Goal: Find specific page/section: Find specific page/section

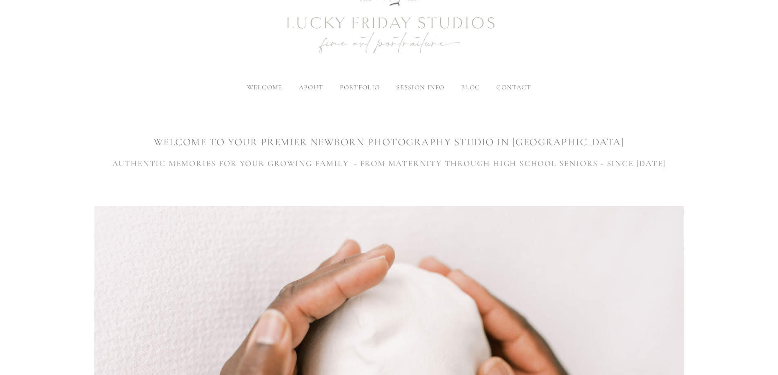
scroll to position [82, 0]
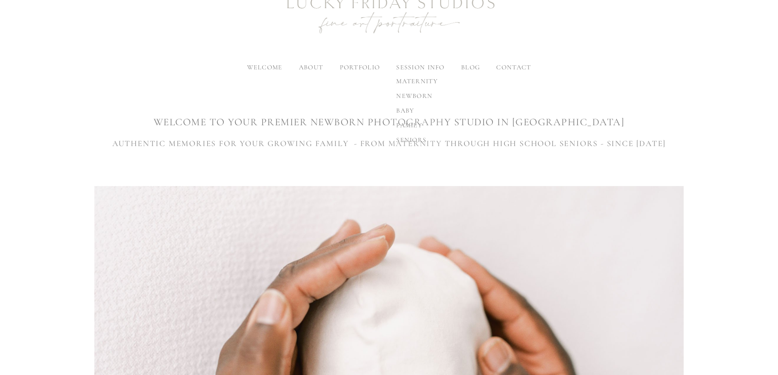
click at [429, 83] on span "maternity" at bounding box center [417, 81] width 42 height 8
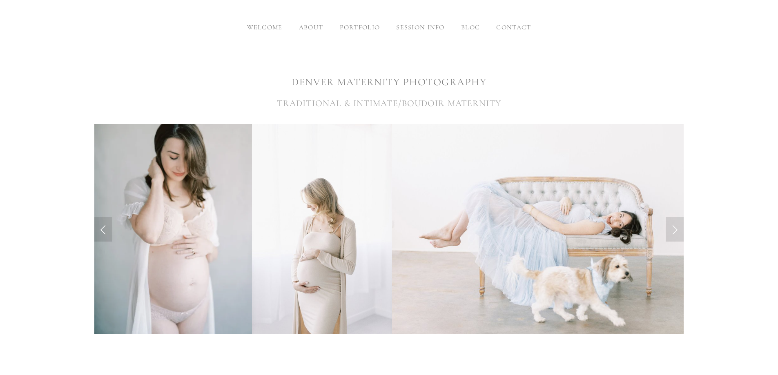
scroll to position [163, 0]
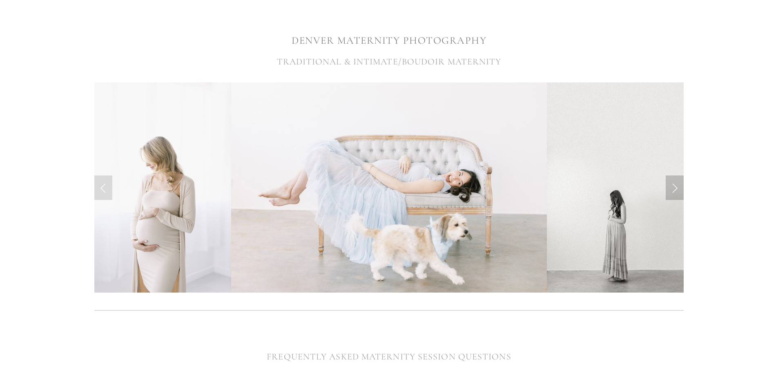
click at [675, 194] on link "Next Slide" at bounding box center [675, 188] width 18 height 24
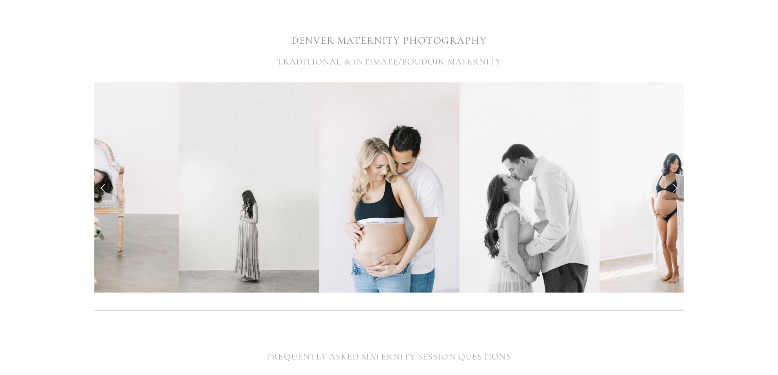
click at [676, 187] on link "Next Slide" at bounding box center [675, 188] width 18 height 24
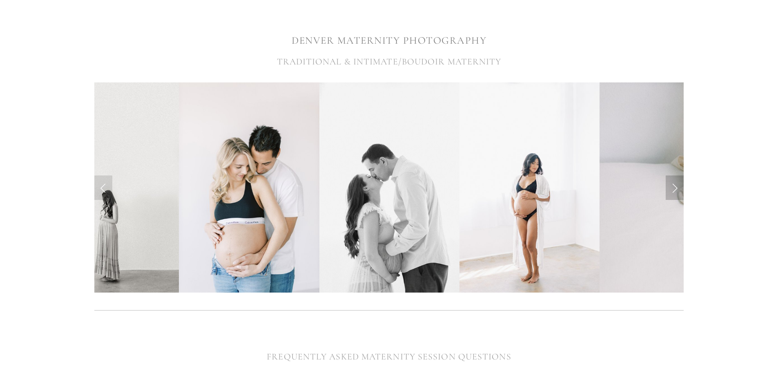
click at [676, 187] on link "Next Slide" at bounding box center [675, 188] width 18 height 24
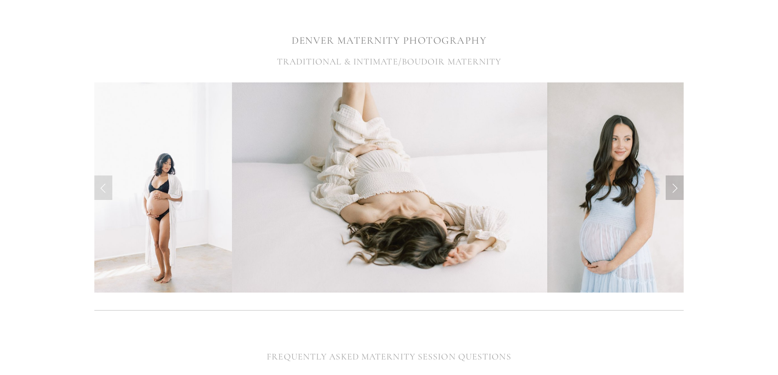
click at [676, 187] on link "Next Slide" at bounding box center [675, 188] width 18 height 24
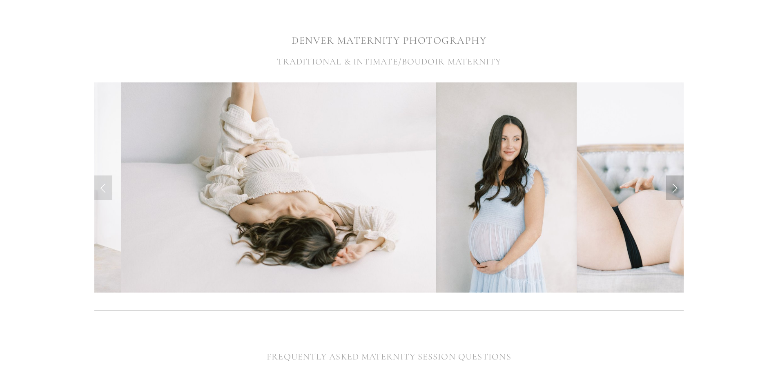
click at [676, 187] on link "Next Slide" at bounding box center [675, 188] width 18 height 24
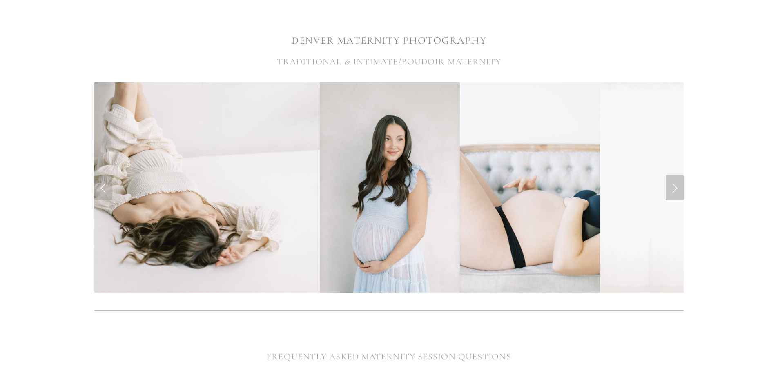
click at [676, 187] on link "Next Slide" at bounding box center [675, 188] width 18 height 24
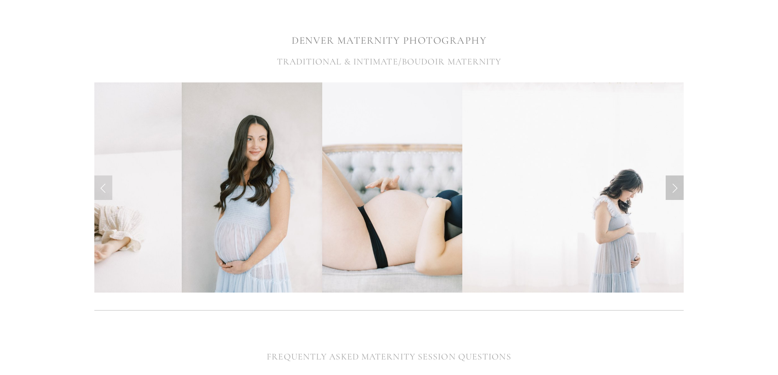
click at [676, 187] on link "Next Slide" at bounding box center [675, 188] width 18 height 24
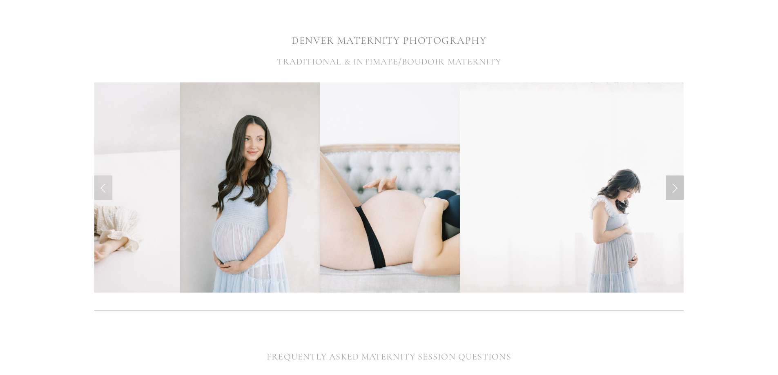
click at [676, 187] on link "Next Slide" at bounding box center [675, 188] width 18 height 24
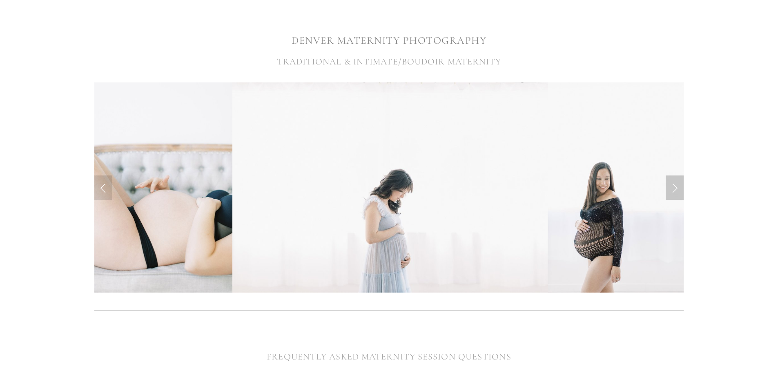
click at [676, 187] on link "Next Slide" at bounding box center [675, 188] width 18 height 24
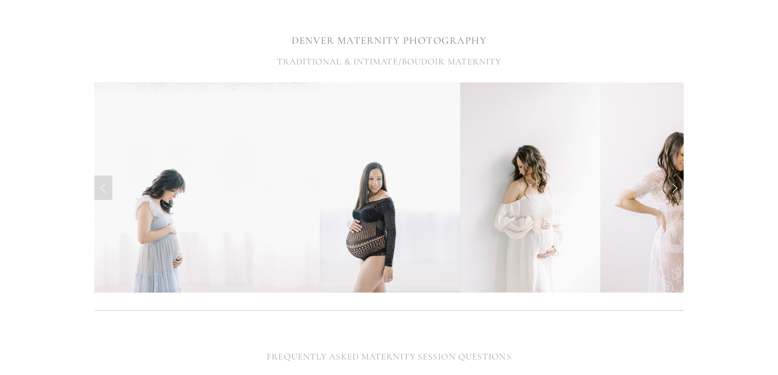
click at [676, 187] on link "Next Slide" at bounding box center [675, 188] width 18 height 24
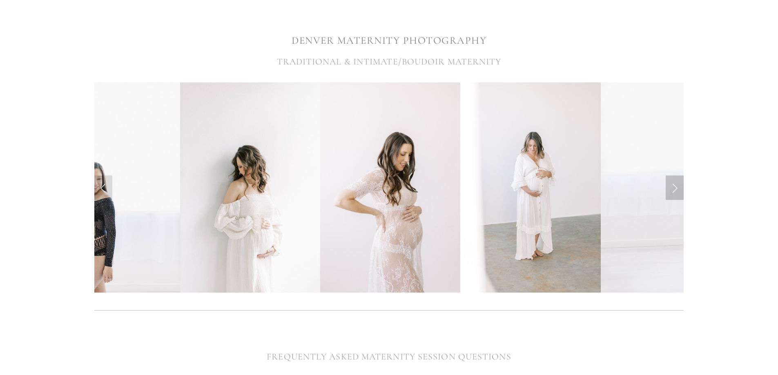
click at [676, 187] on link "Next Slide" at bounding box center [675, 188] width 18 height 24
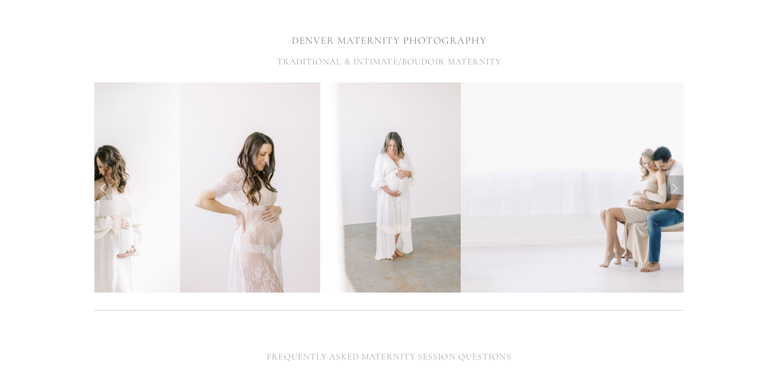
click at [676, 187] on link "Next Slide" at bounding box center [675, 188] width 18 height 24
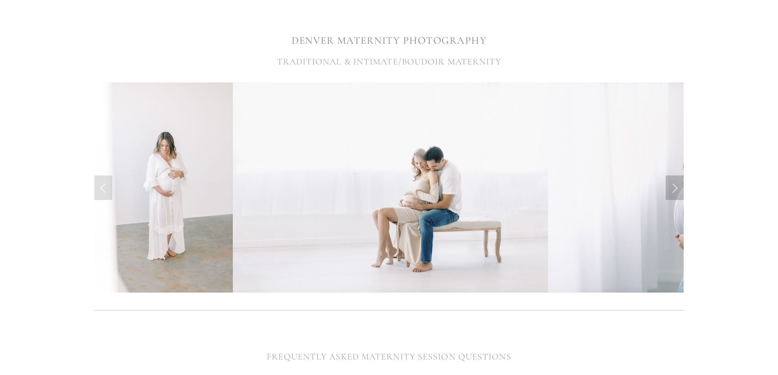
click at [676, 187] on link "Next Slide" at bounding box center [675, 188] width 18 height 24
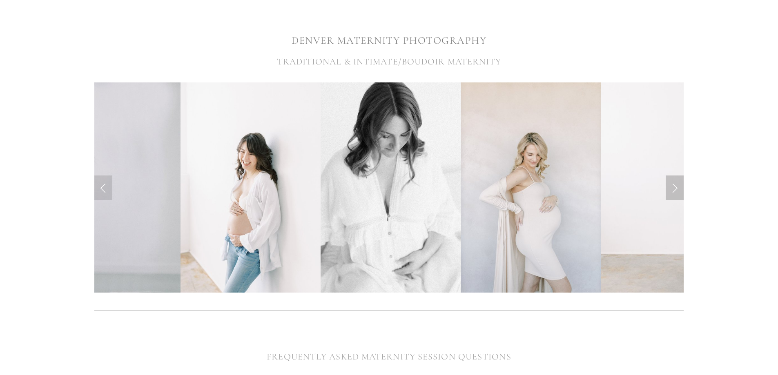
click at [677, 191] on link "Next Slide" at bounding box center [675, 188] width 18 height 24
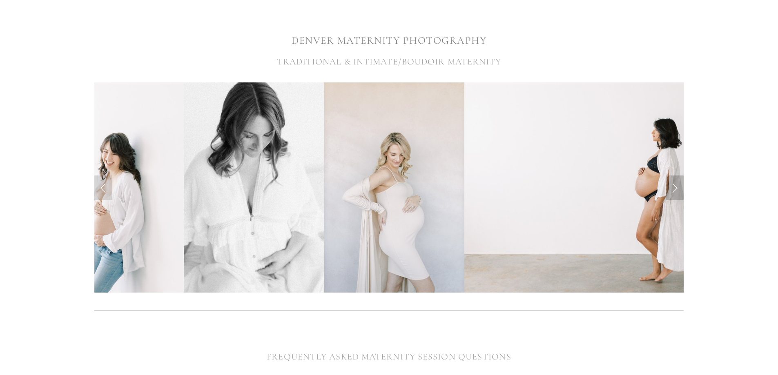
click at [677, 191] on link "Next Slide" at bounding box center [675, 188] width 18 height 24
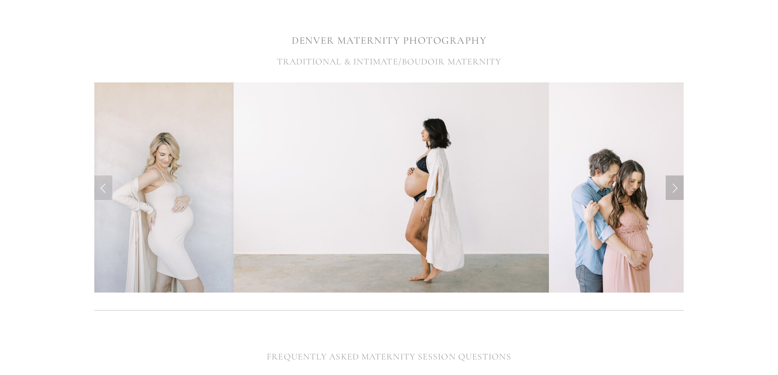
click at [677, 191] on link "Next Slide" at bounding box center [675, 188] width 18 height 24
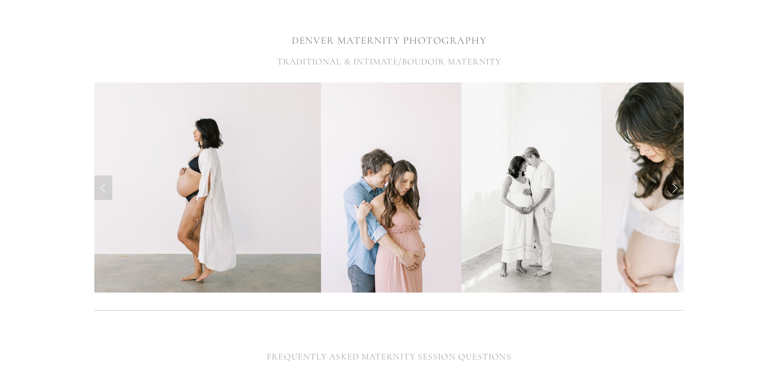
click at [677, 191] on link "Next Slide" at bounding box center [675, 188] width 18 height 24
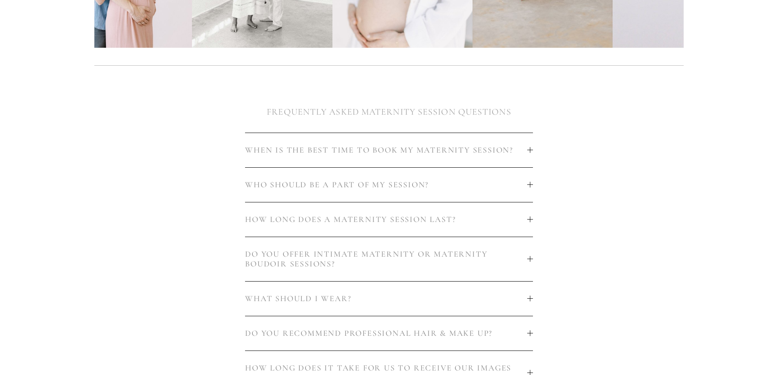
scroll to position [449, 0]
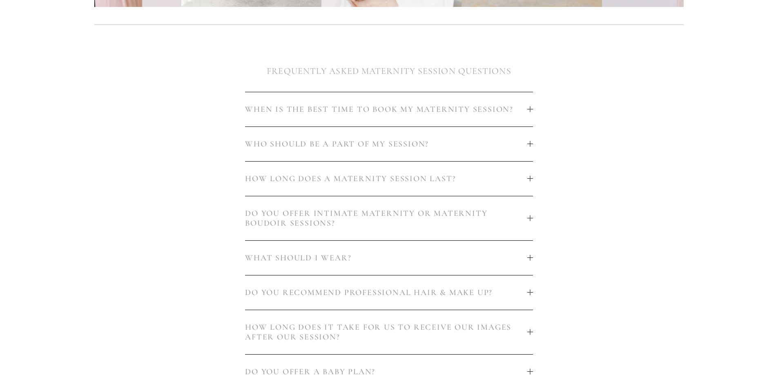
click at [528, 109] on div at bounding box center [530, 110] width 6 height 6
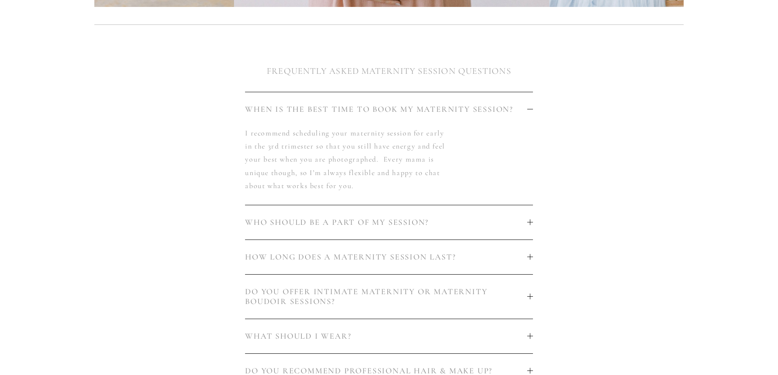
click at [528, 109] on div at bounding box center [530, 110] width 6 height 6
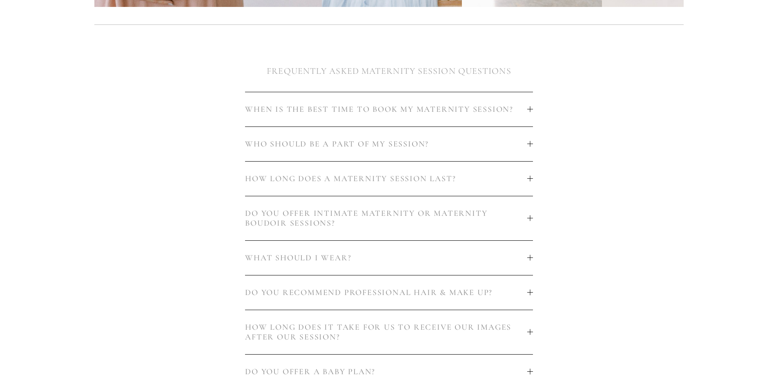
click at [528, 176] on div at bounding box center [530, 179] width 6 height 6
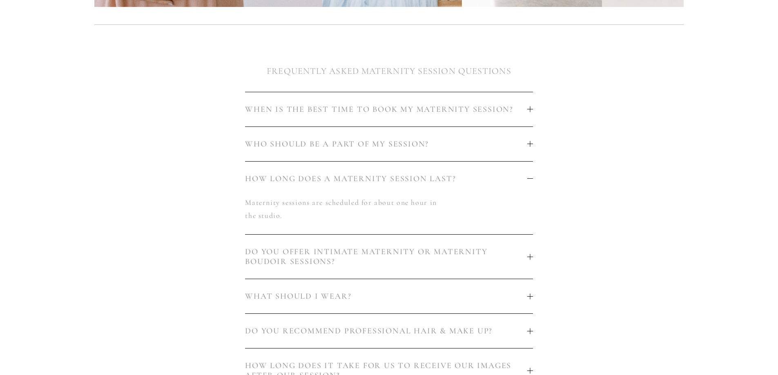
click at [528, 176] on div at bounding box center [530, 179] width 6 height 6
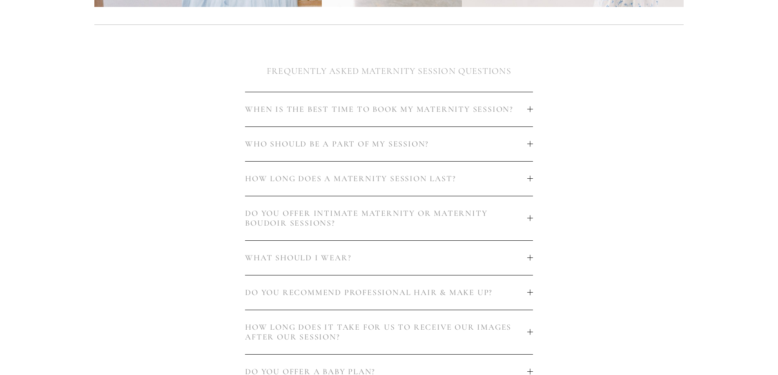
click at [523, 209] on span "DO YOU OFFER INTIMATE MATERNITY OR MATERNITY BOUDOIR SESSIONS?" at bounding box center [386, 219] width 282 height 20
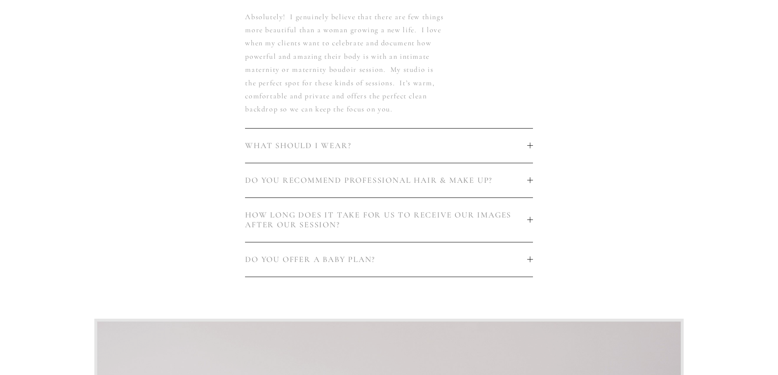
scroll to position [694, 0]
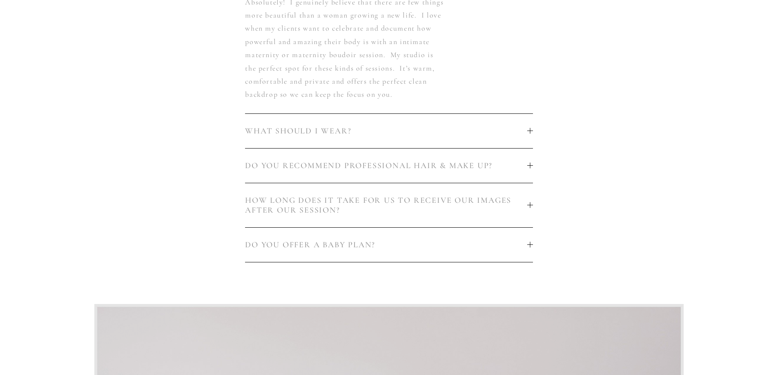
click at [528, 128] on div at bounding box center [530, 131] width 6 height 6
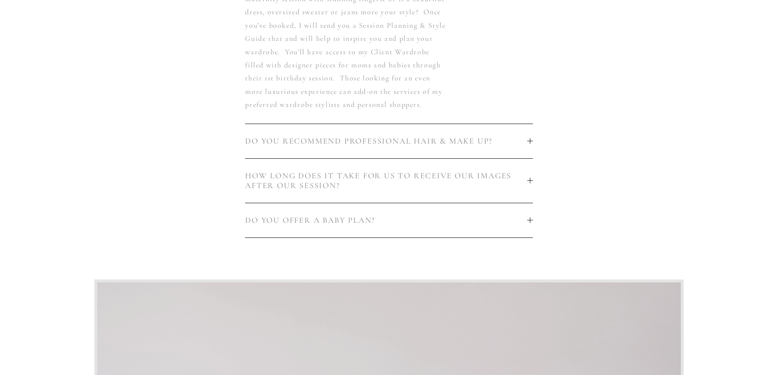
scroll to position [776, 0]
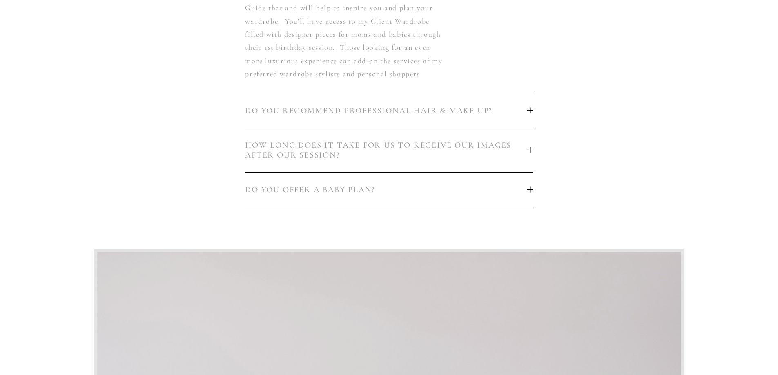
click at [527, 187] on div at bounding box center [530, 190] width 6 height 6
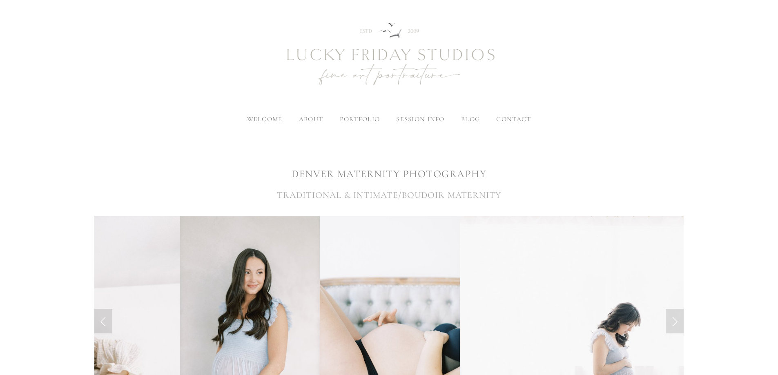
scroll to position [0, 0]
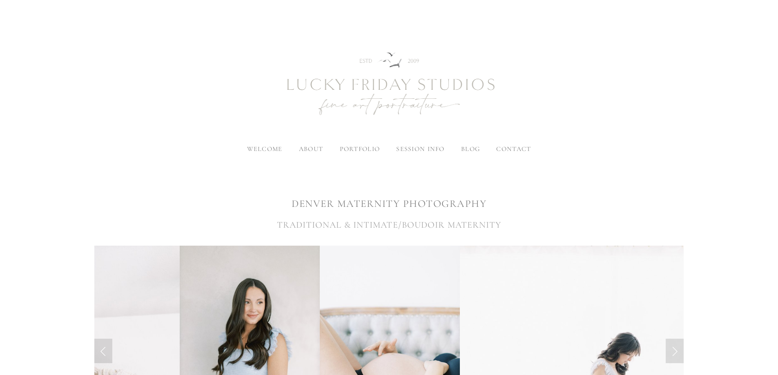
click at [506, 148] on span "contact" at bounding box center [513, 149] width 35 height 8
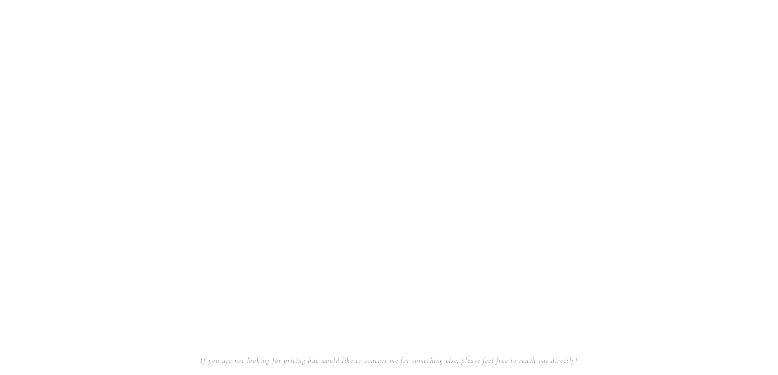
scroll to position [694, 0]
